Goal: Task Accomplishment & Management: Use online tool/utility

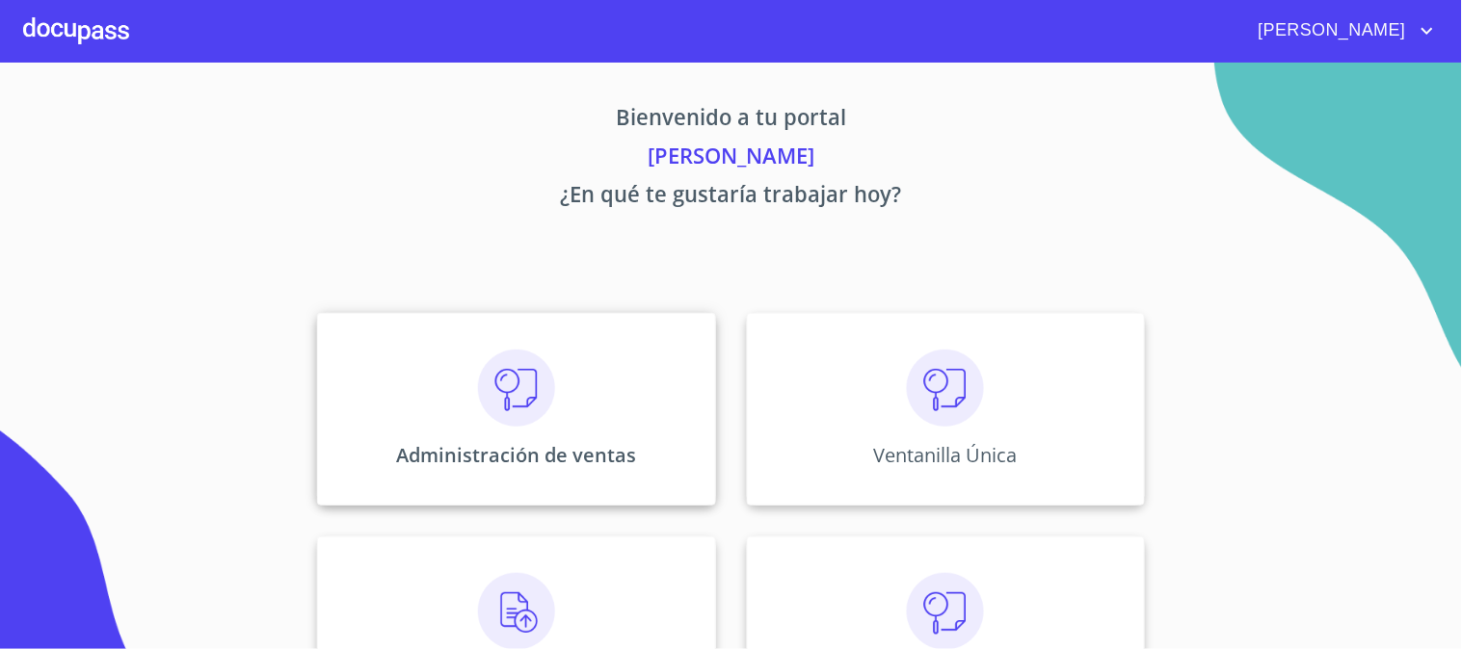
click at [569, 382] on div "Administración de ventas" at bounding box center [516, 409] width 398 height 193
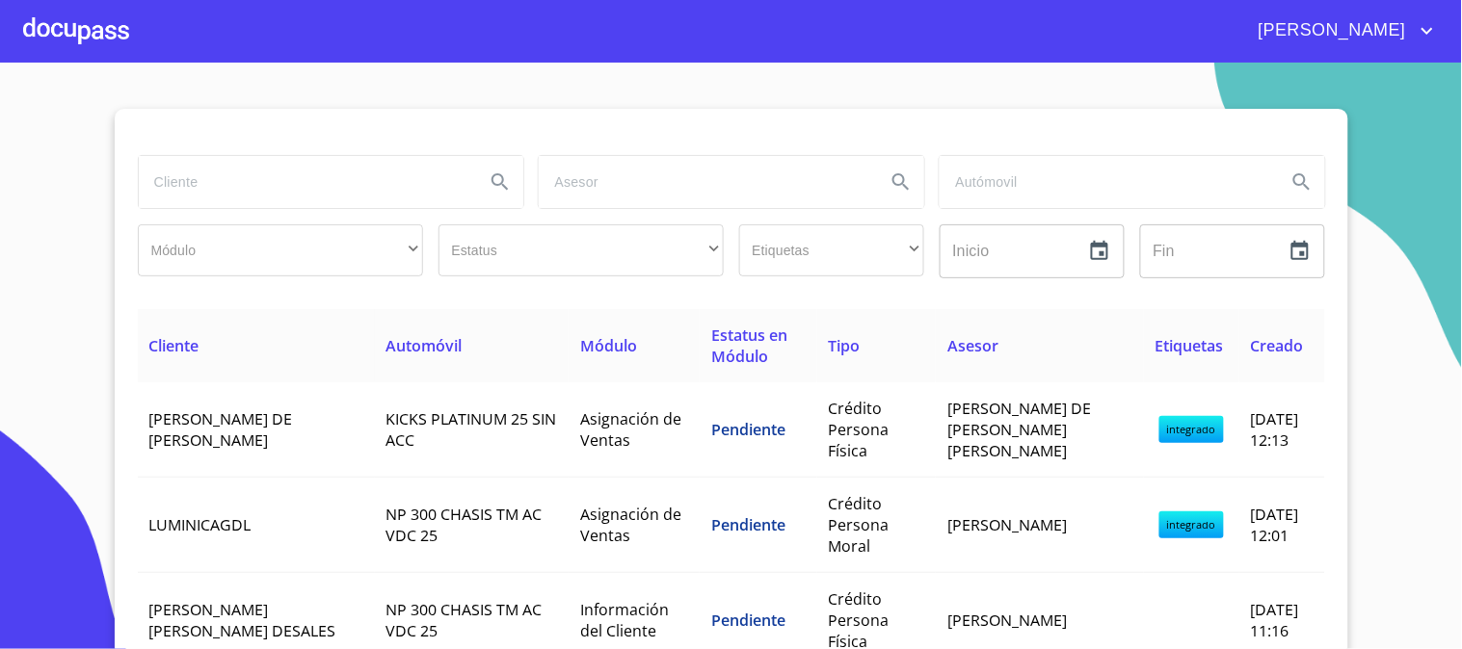
click at [379, 195] on input "search" at bounding box center [304, 182] width 331 height 52
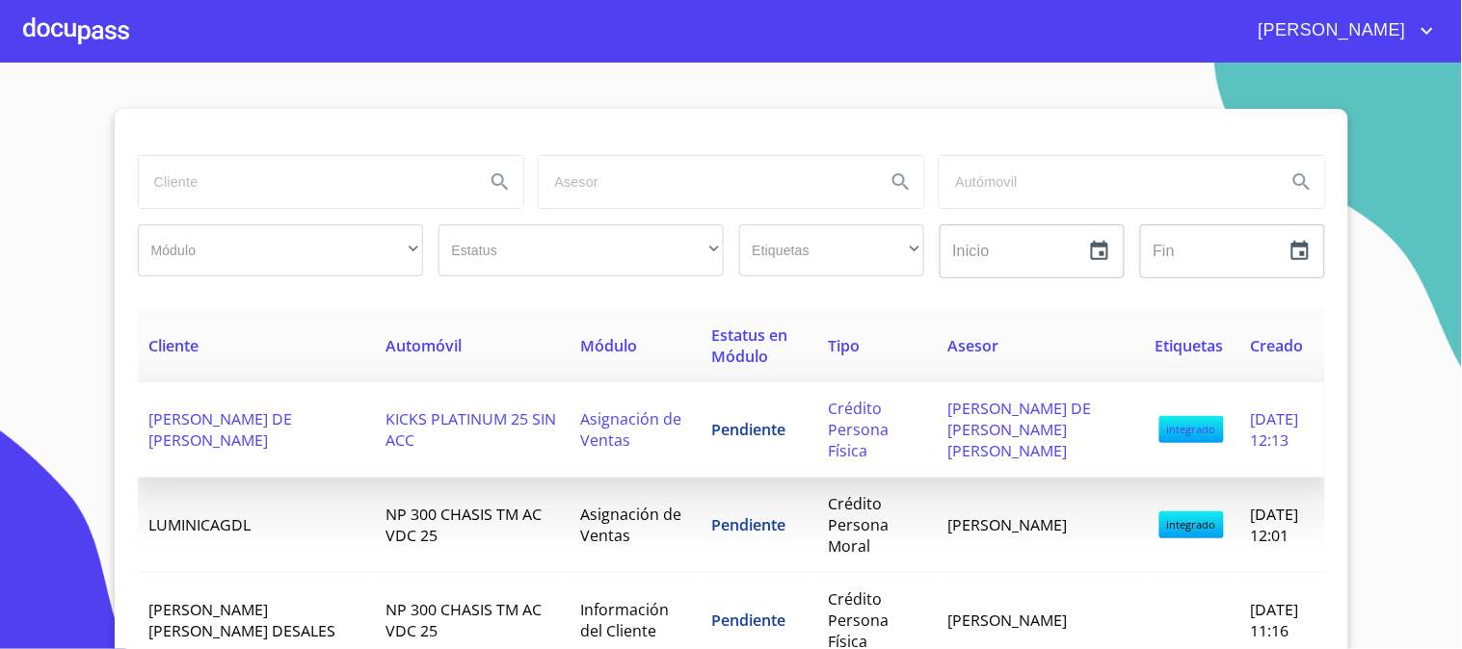
click at [641, 445] on td "Asignación de Ventas" at bounding box center [634, 430] width 131 height 95
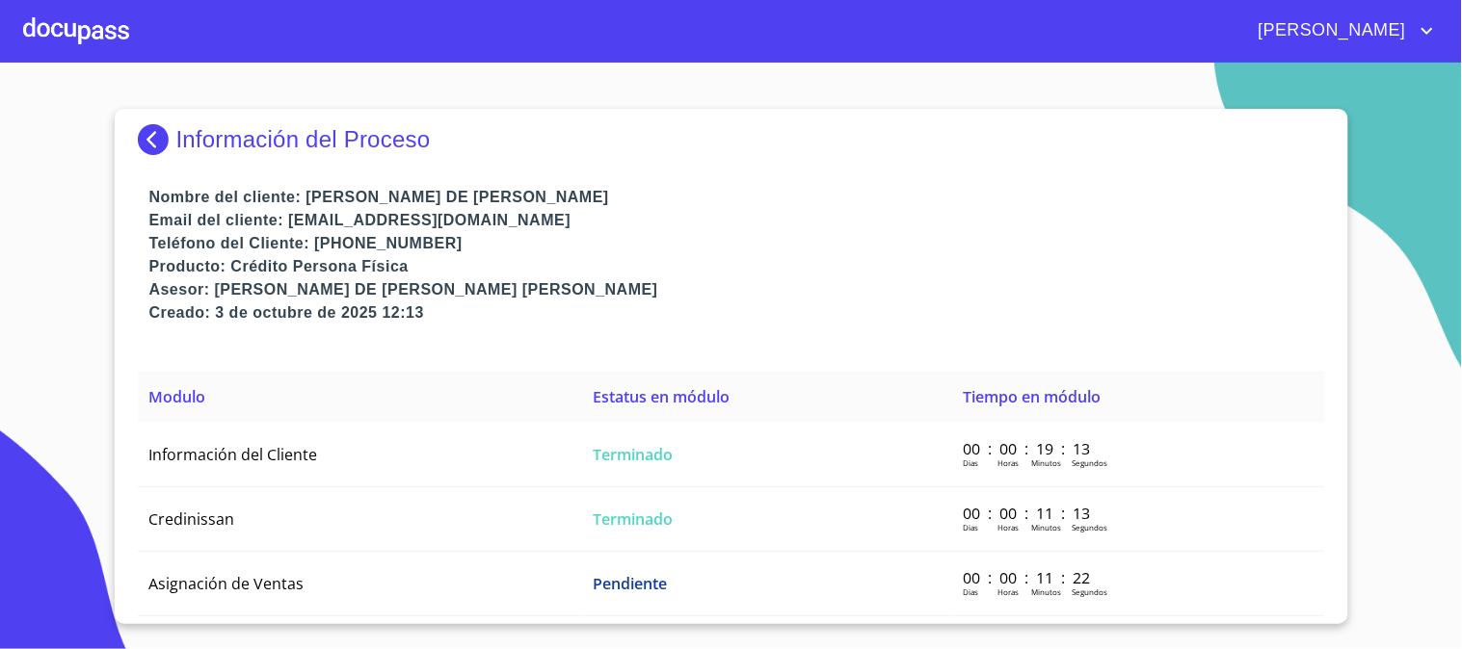
click at [215, 140] on p "Información del Proceso" at bounding box center [303, 139] width 254 height 27
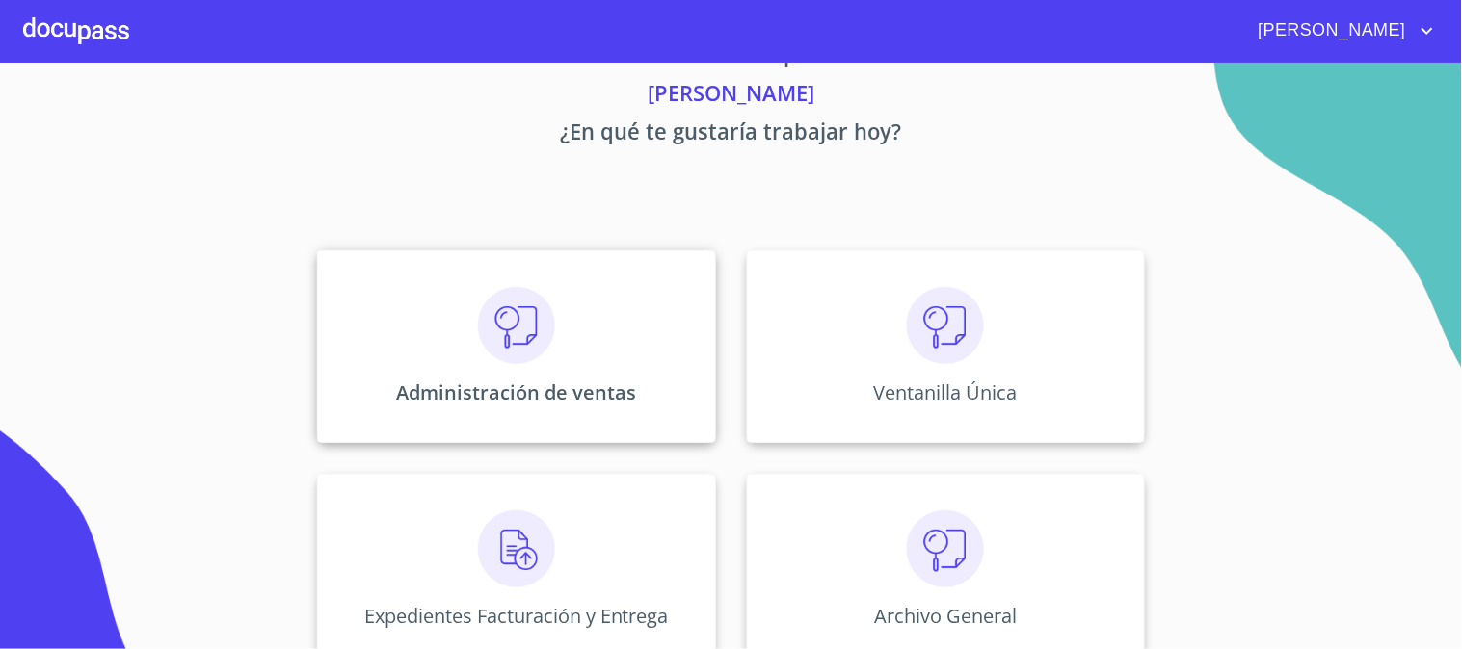
scroll to position [93, 0]
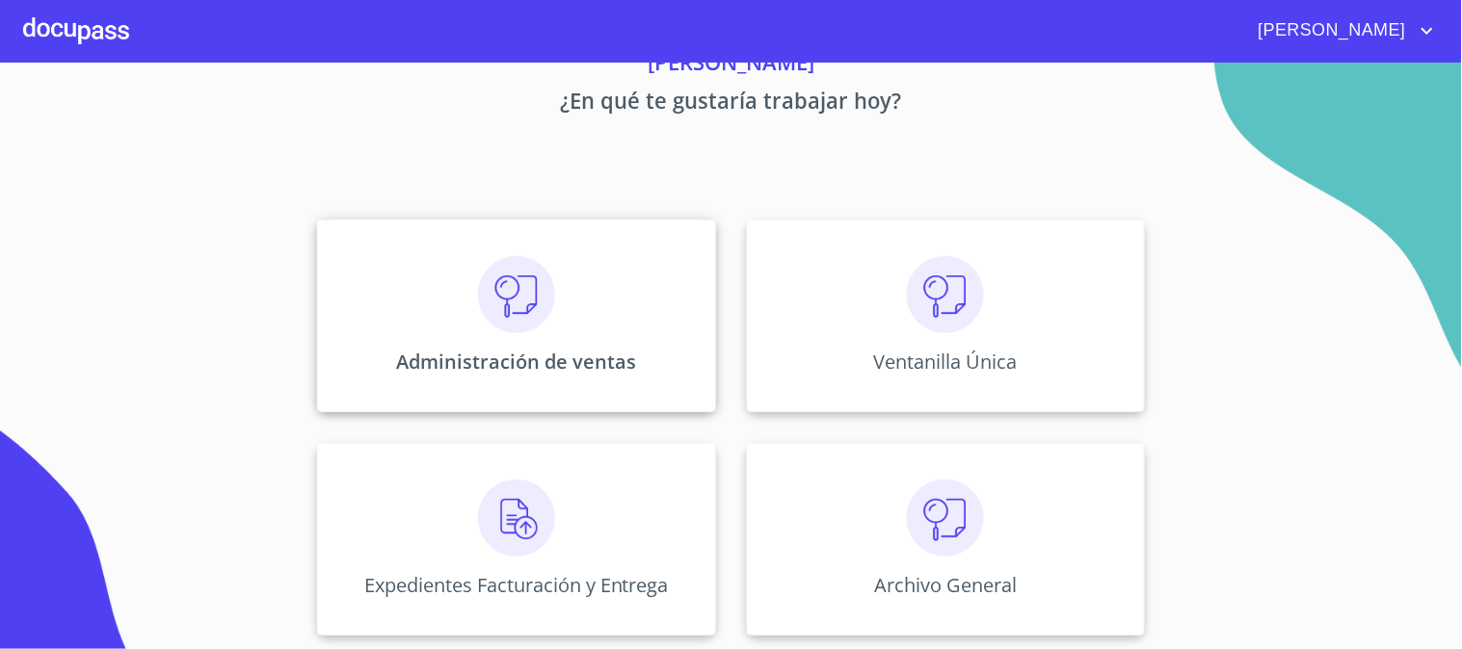
click at [509, 366] on p "Administración de ventas" at bounding box center [516, 362] width 240 height 26
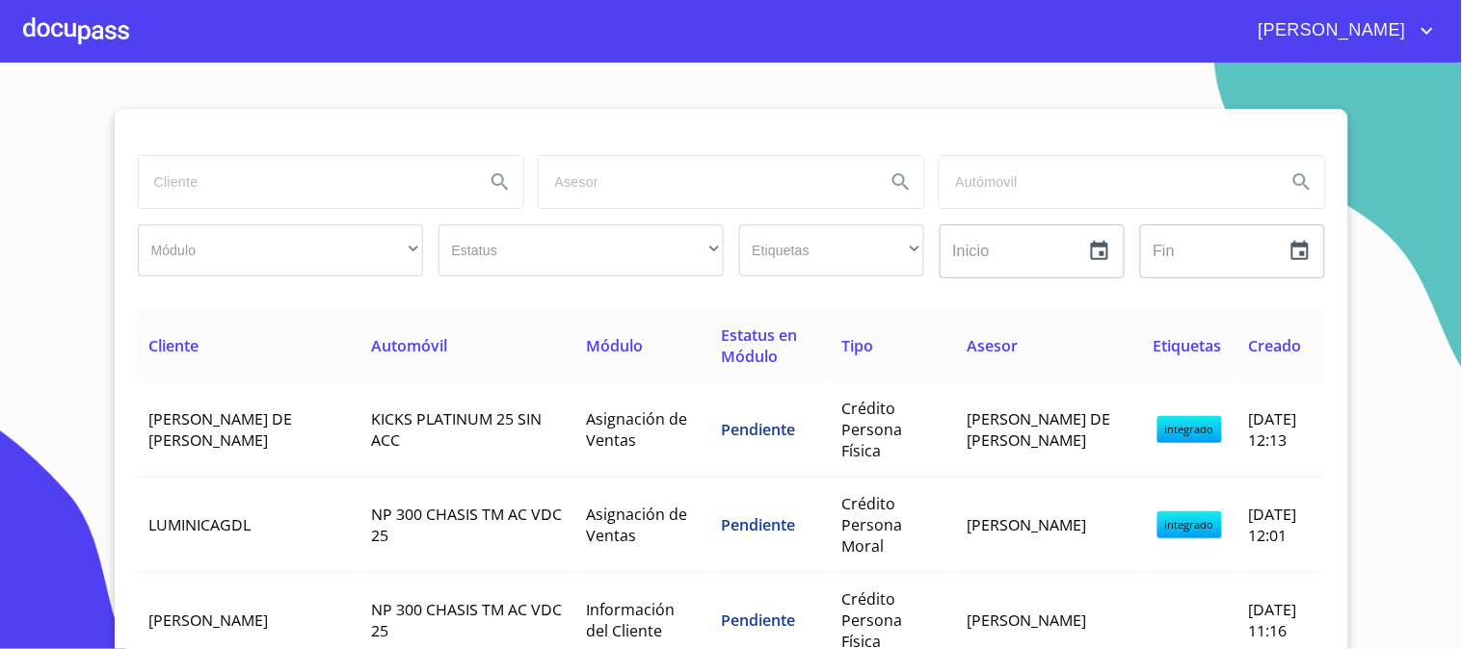
click at [228, 194] on input "search" at bounding box center [304, 182] width 331 height 52
type input "[PERSON_NAME]"
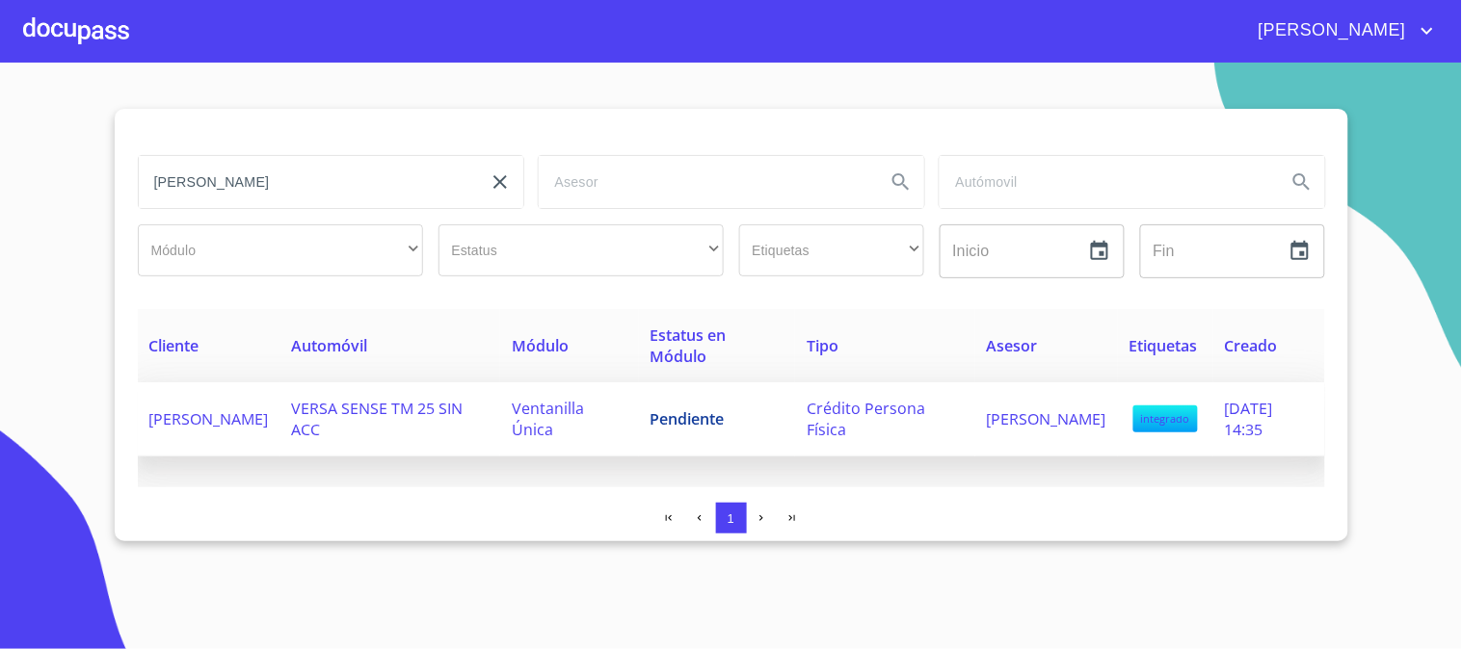
click at [426, 410] on span "VERSA SENSE TM 25 SIN ACC" at bounding box center [378, 419] width 172 height 42
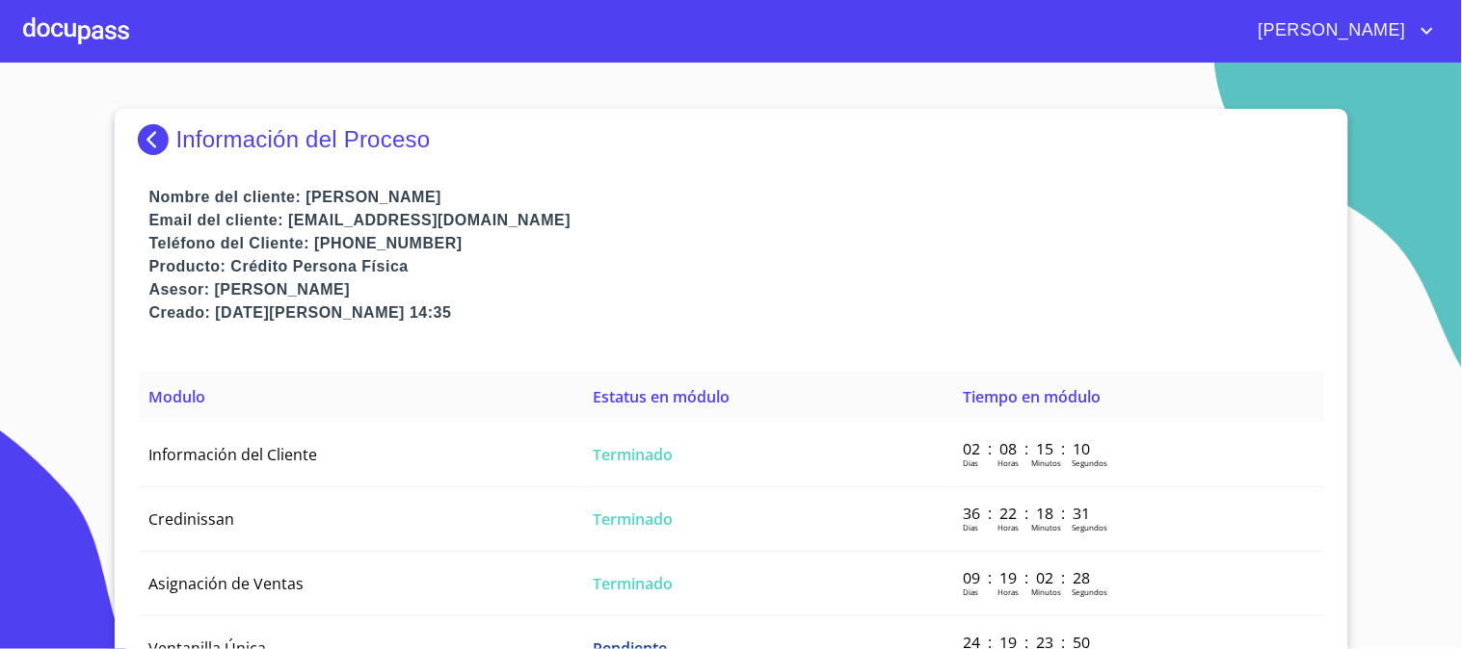
scroll to position [31, 0]
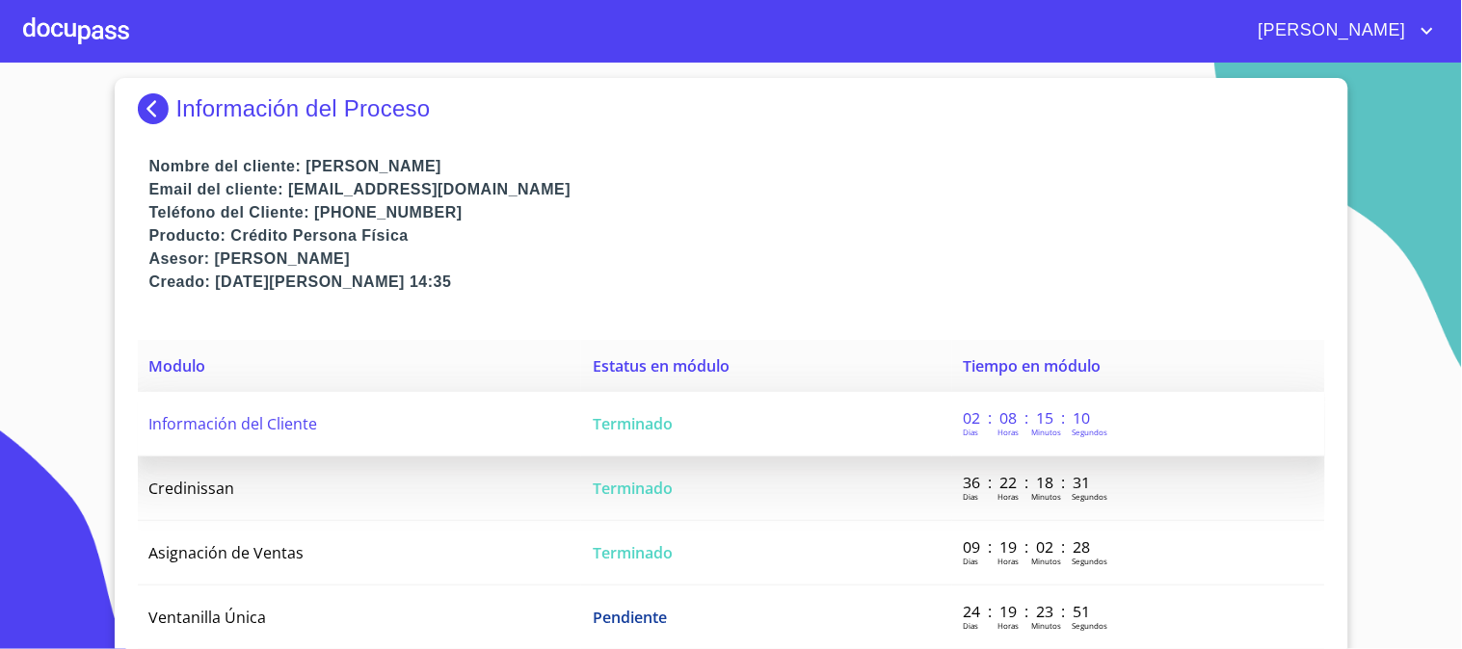
click at [349, 439] on td "Información del Cliente" at bounding box center [360, 424] width 444 height 65
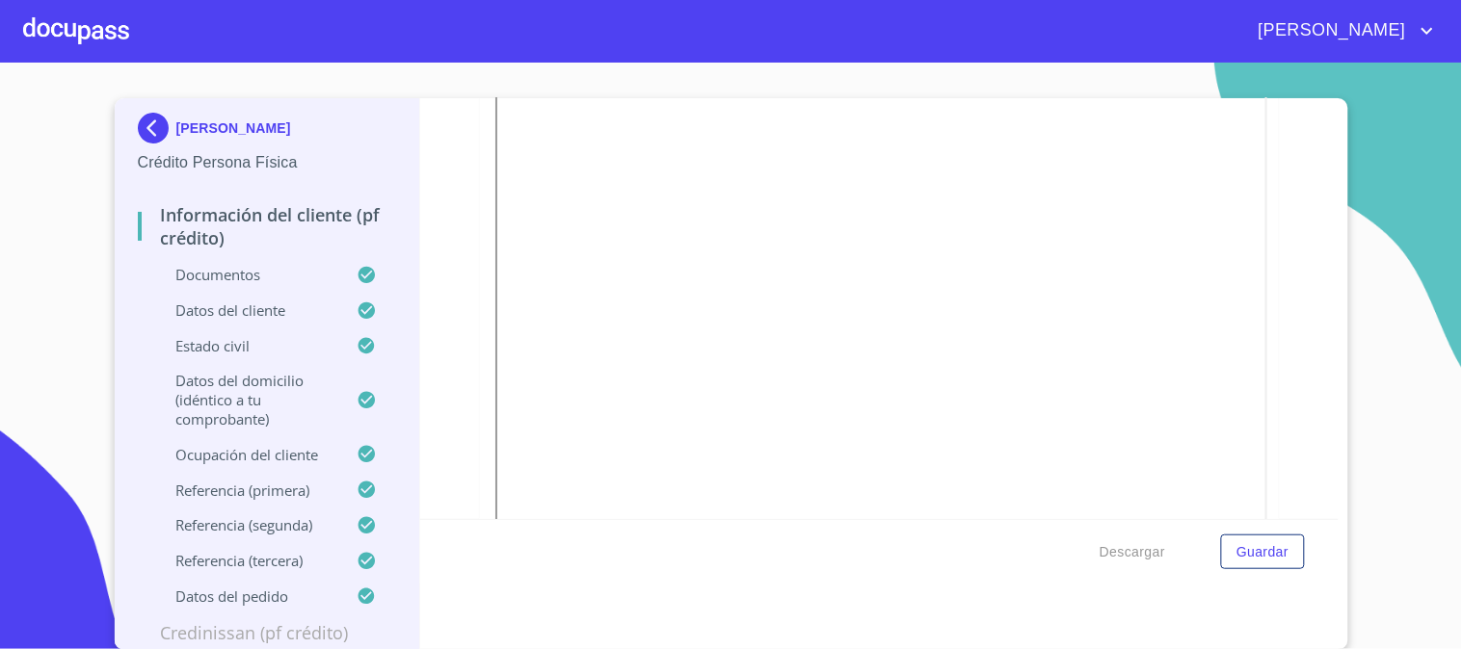
scroll to position [1142, 0]
click at [1291, 302] on div "Información del cliente (PF crédito) Documentos Documento de identificación   *…" at bounding box center [879, 308] width 918 height 421
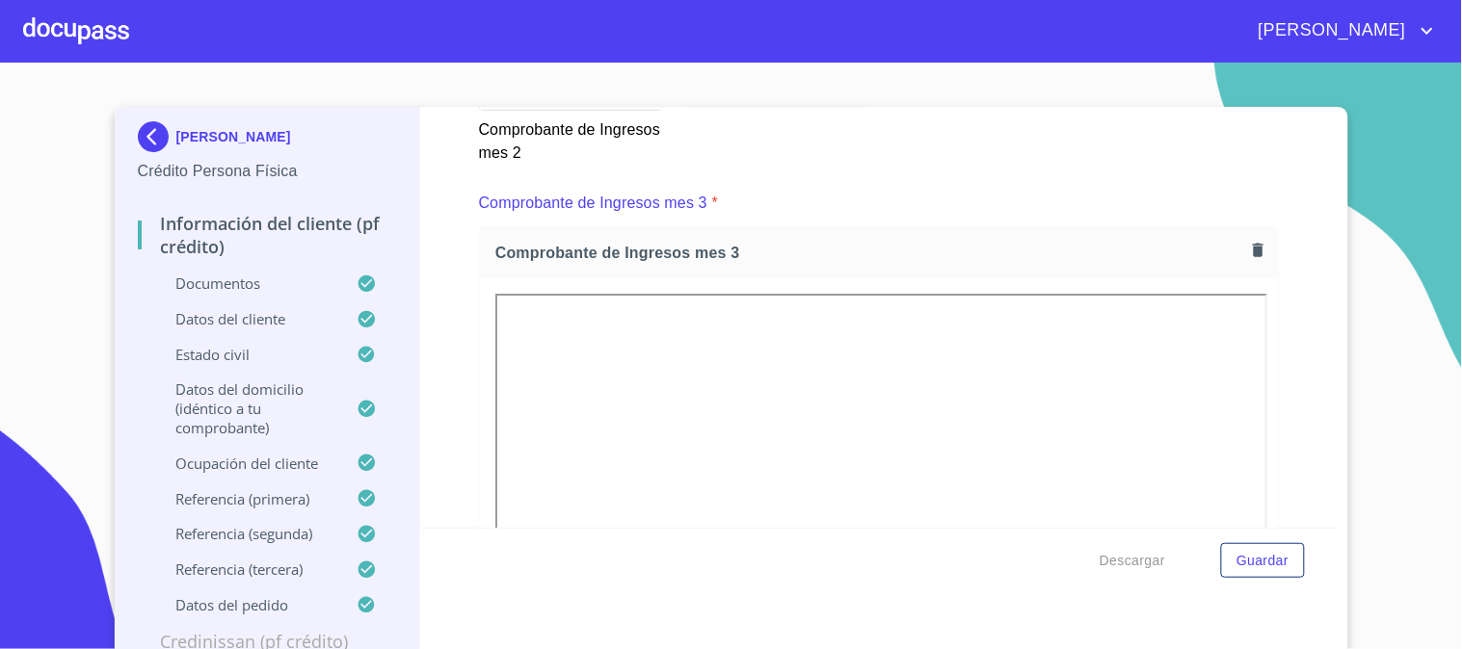
scroll to position [0, 0]
click at [1024, 229] on div "Comprobante de Ingresos mes 3" at bounding box center [879, 254] width 799 height 51
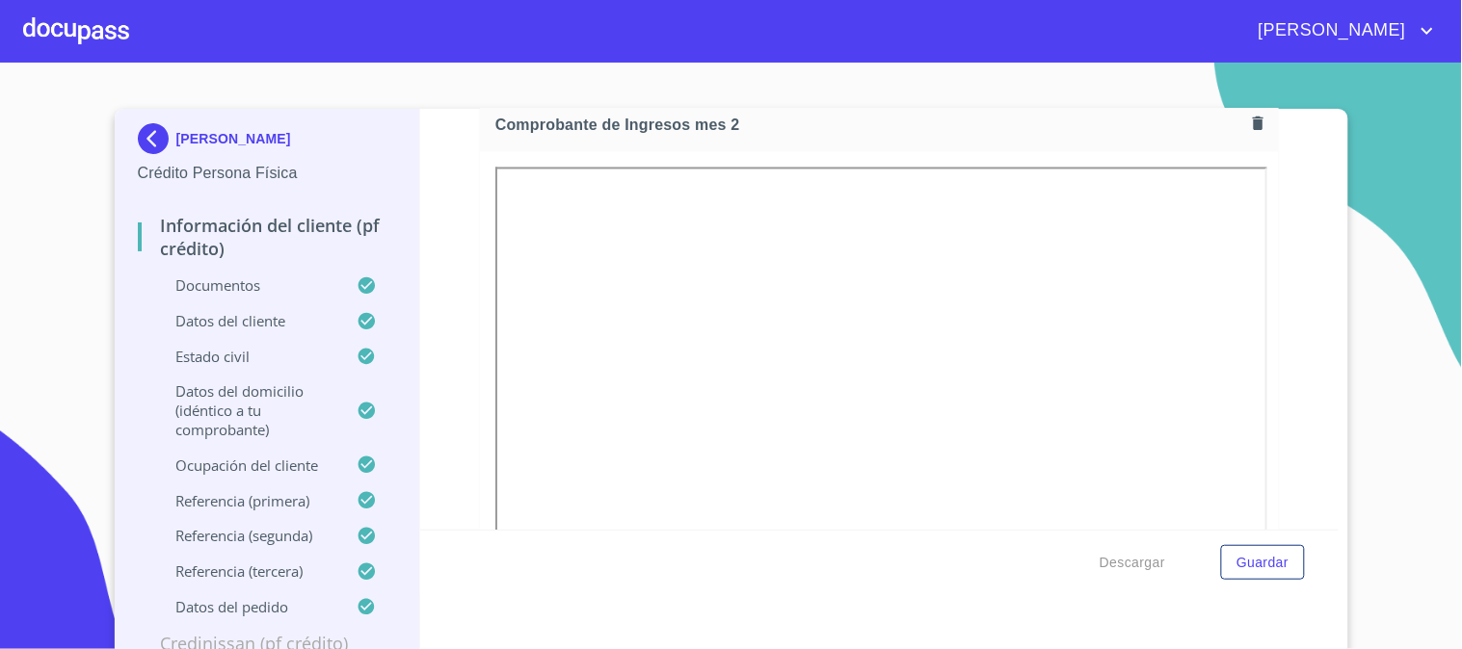
scroll to position [2712, 0]
